Goal: Navigation & Orientation: Find specific page/section

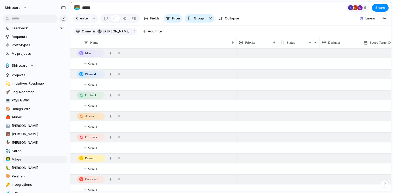
click at [181, 57] on div "Idea 0" at bounding box center [231, 53] width 322 height 9
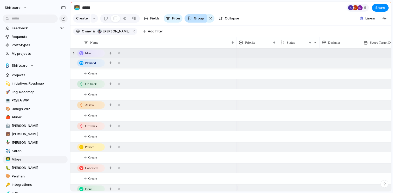
click at [200, 21] on span "Group" at bounding box center [199, 18] width 10 height 5
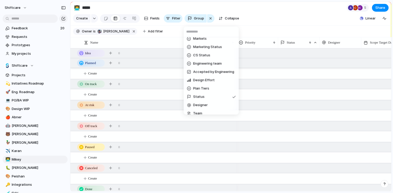
scroll to position [94, 0]
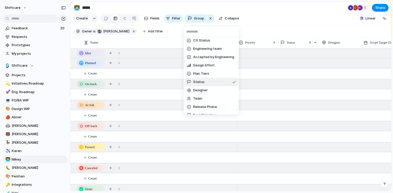
click at [213, 79] on li "Status" at bounding box center [211, 82] width 53 height 8
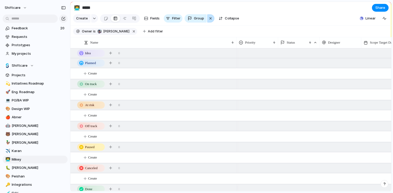
click at [210, 19] on div "button" at bounding box center [210, 18] width 4 height 6
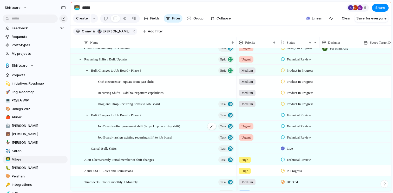
click at [157, 128] on span "Job Board - offer permanent shift (ie. pick up recurring shift)" at bounding box center [139, 126] width 82 height 6
click at [160, 139] on span "Job Board - assign existing recurring shift to job board" at bounding box center [135, 137] width 74 height 6
click at [141, 118] on span "Bulk Changes to Job Board - Phase 2" at bounding box center [116, 115] width 50 height 6
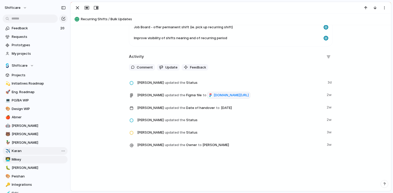
click at [20, 152] on span "Karan" at bounding box center [39, 151] width 54 height 5
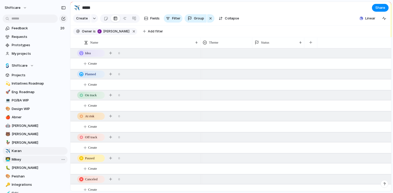
click at [21, 158] on span "Mikey" at bounding box center [39, 159] width 54 height 5
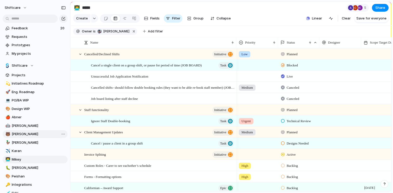
click at [23, 134] on span "[PERSON_NAME]" at bounding box center [39, 134] width 54 height 5
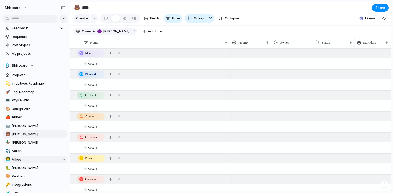
click at [27, 158] on span "Mikey" at bounding box center [39, 159] width 54 height 5
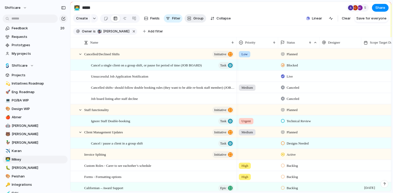
click at [199, 23] on button "Group" at bounding box center [196, 18] width 22 height 8
click at [42, 140] on div "Impact Design ready Eng. Effort Priority Developer Owner Status Designer Team R…" at bounding box center [196, 96] width 393 height 193
click at [35, 134] on span "[PERSON_NAME]" at bounding box center [39, 134] width 54 height 5
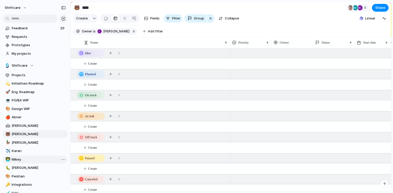
click at [38, 157] on link "👨‍💻 Mikey" at bounding box center [35, 160] width 65 height 8
type input "*****"
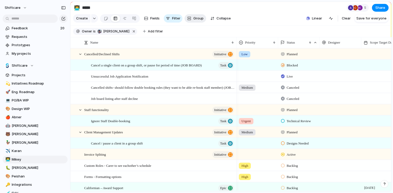
click at [203, 18] on button "Group" at bounding box center [196, 18] width 22 height 8
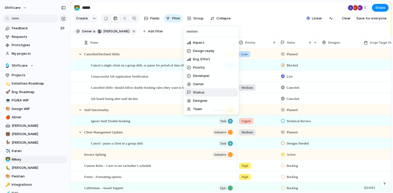
click at [212, 95] on li "Status" at bounding box center [211, 93] width 53 height 8
